Goal: Task Accomplishment & Management: Manage account settings

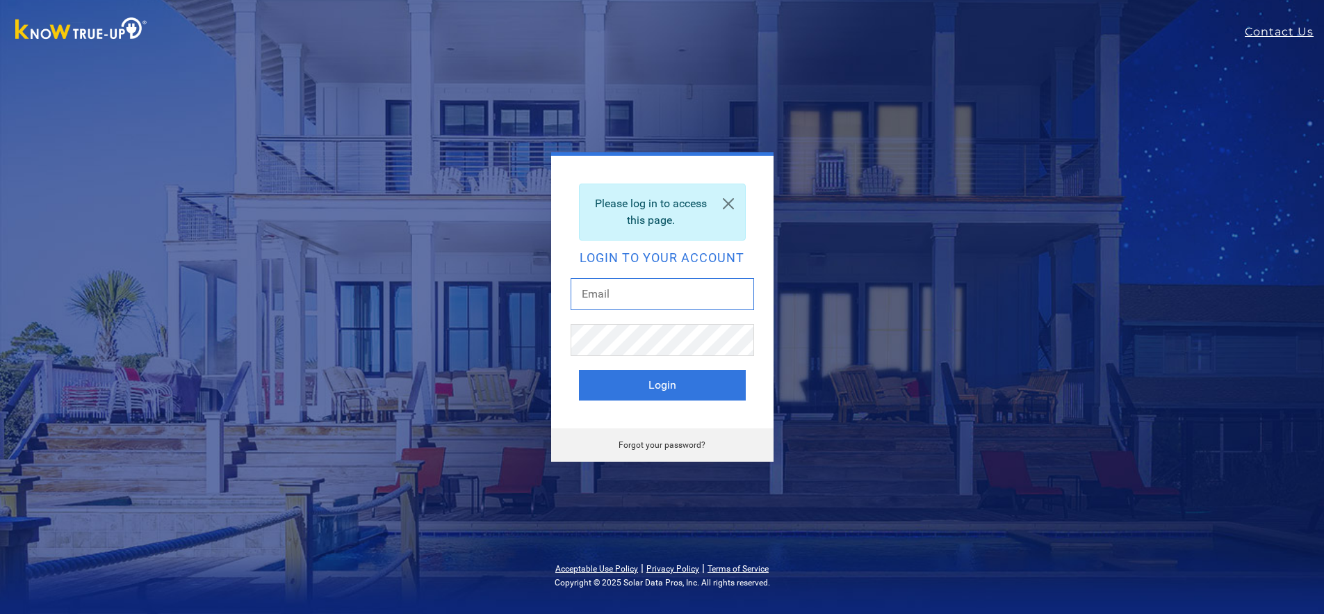
click at [640, 287] on input "text" at bounding box center [663, 294] width 184 height 32
type input "[EMAIL_ADDRESS][DOMAIN_NAME]"
click at [691, 446] on link "Forgot your password?" at bounding box center [662, 445] width 87 height 10
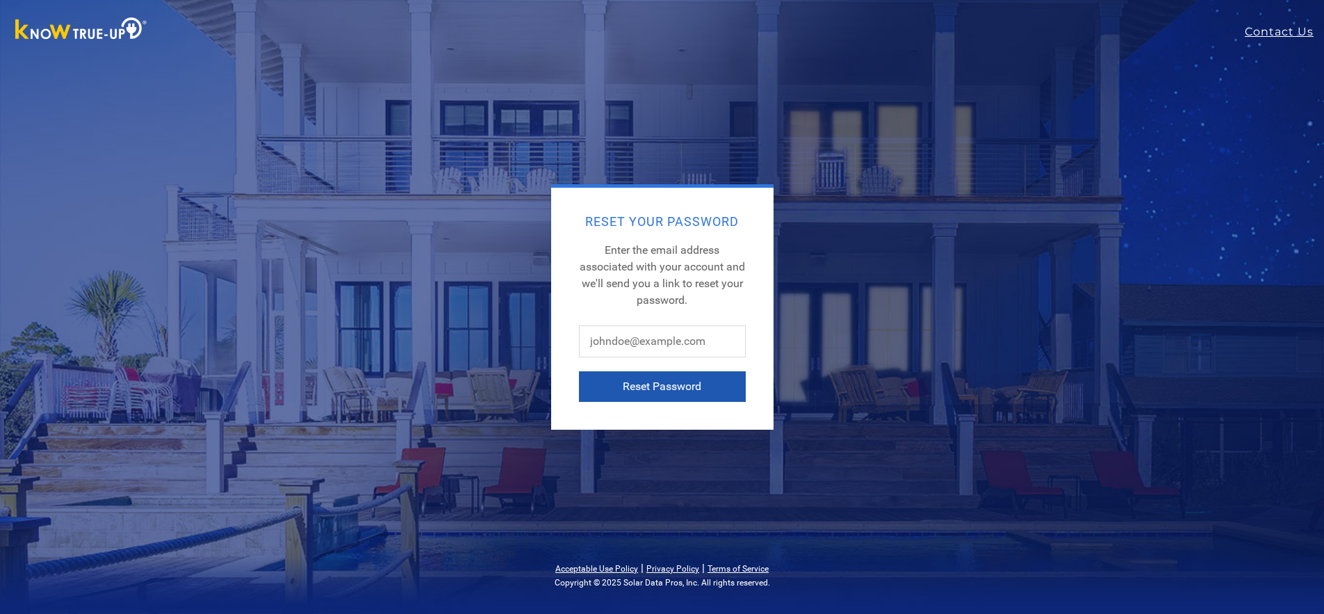
click at [667, 384] on button "Reset Password" at bounding box center [662, 386] width 167 height 31
type input "cdmmiller@aol.com"
click at [683, 387] on button "Reset Password" at bounding box center [662, 386] width 167 height 31
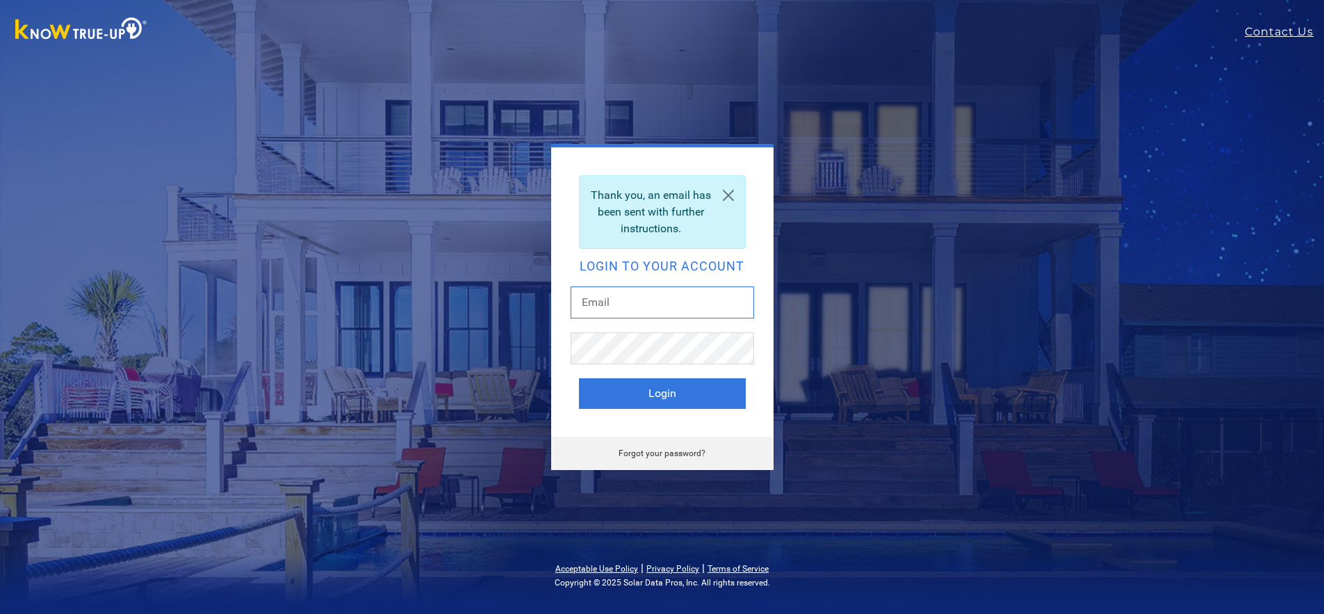
click at [626, 301] on input "text" at bounding box center [663, 302] width 184 height 32
type input "[EMAIL_ADDRESS][DOMAIN_NAME]"
click at [656, 397] on button "Login" at bounding box center [662, 393] width 167 height 31
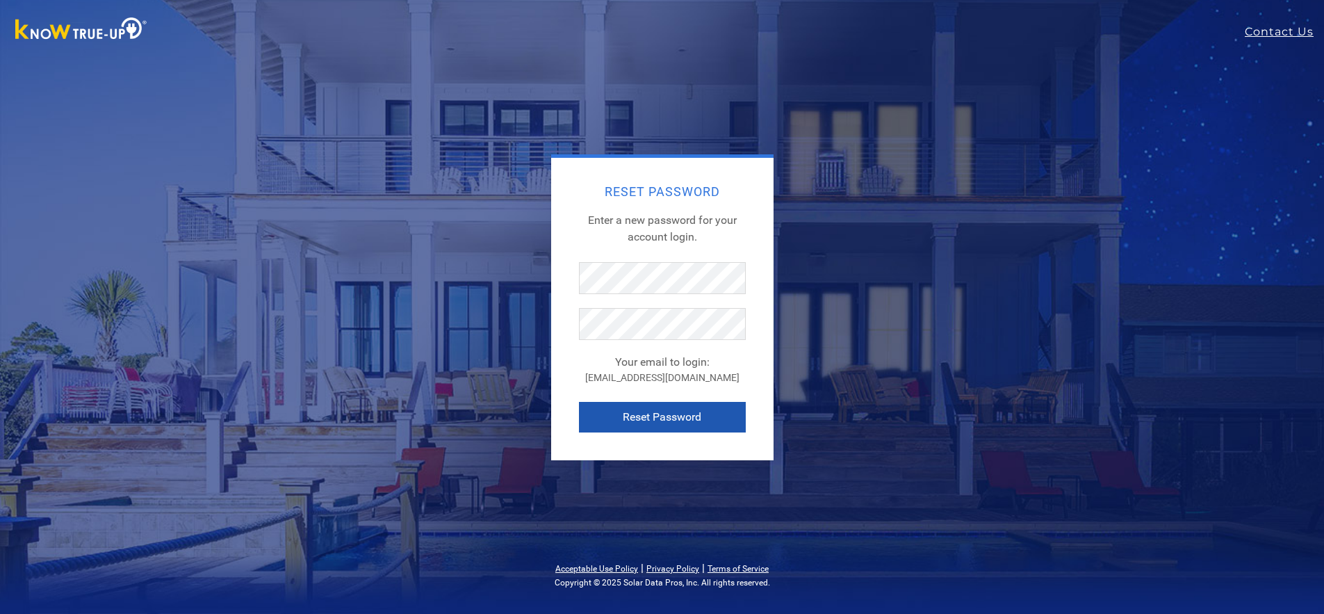
click at [658, 416] on button "Reset Password" at bounding box center [662, 417] width 167 height 31
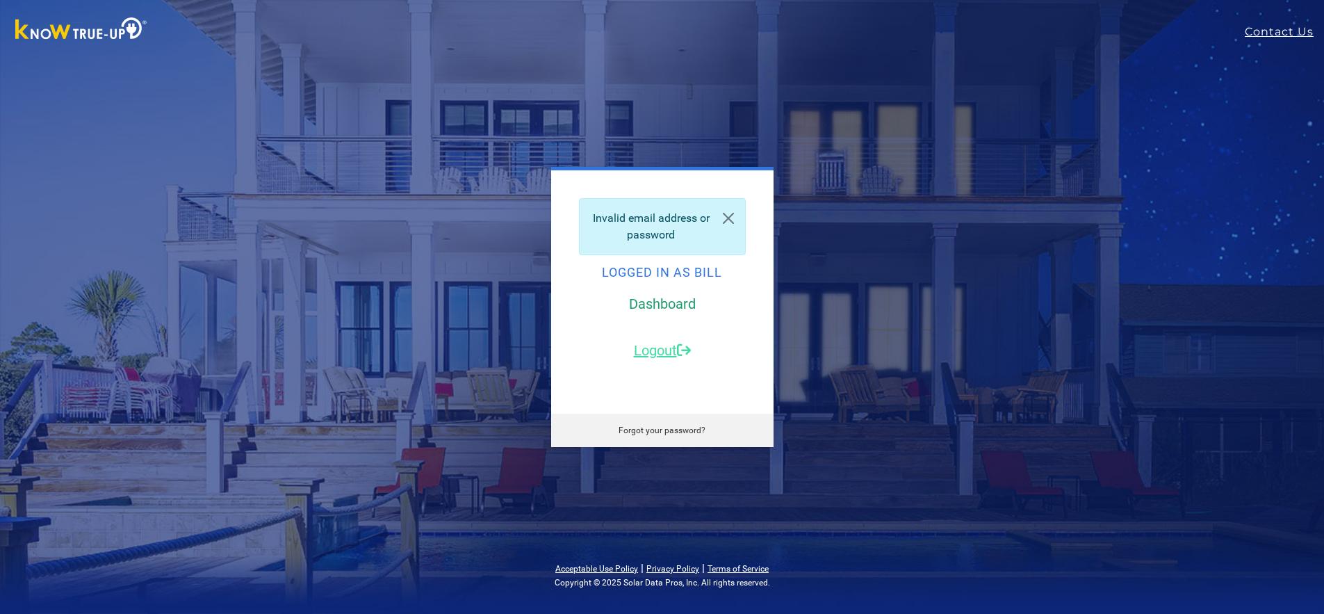
click at [659, 305] on link "Dashboard" at bounding box center [662, 303] width 67 height 17
